Goal: Navigation & Orientation: Find specific page/section

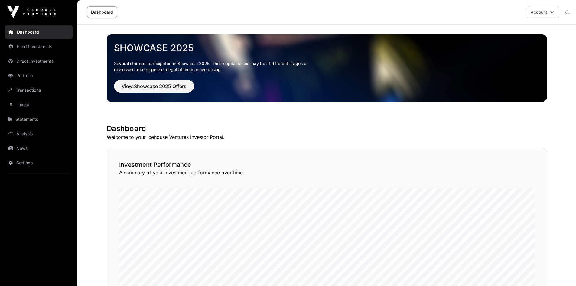
click at [21, 149] on link "News" at bounding box center [39, 147] width 68 height 13
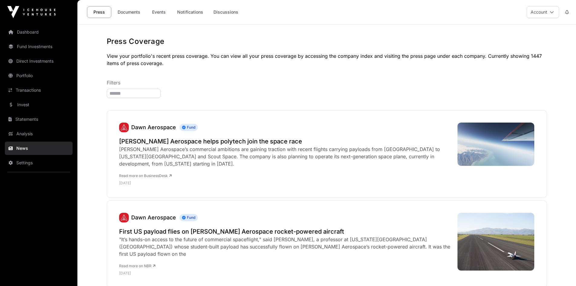
click at [157, 11] on link "Events" at bounding box center [159, 11] width 24 height 11
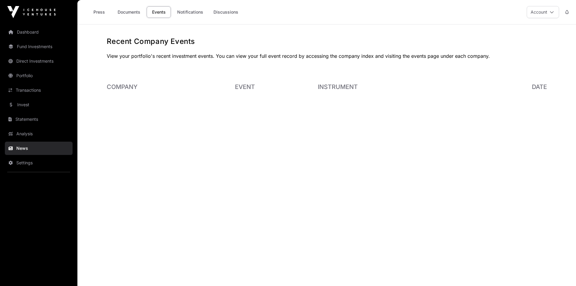
click at [132, 11] on link "Documents" at bounding box center [129, 11] width 31 height 11
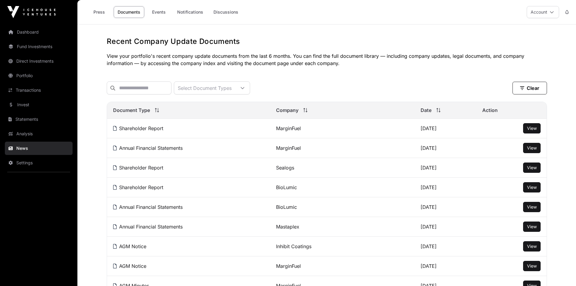
click at [25, 86] on link "Transactions" at bounding box center [39, 89] width 68 height 13
